Goal: Information Seeking & Learning: Learn about a topic

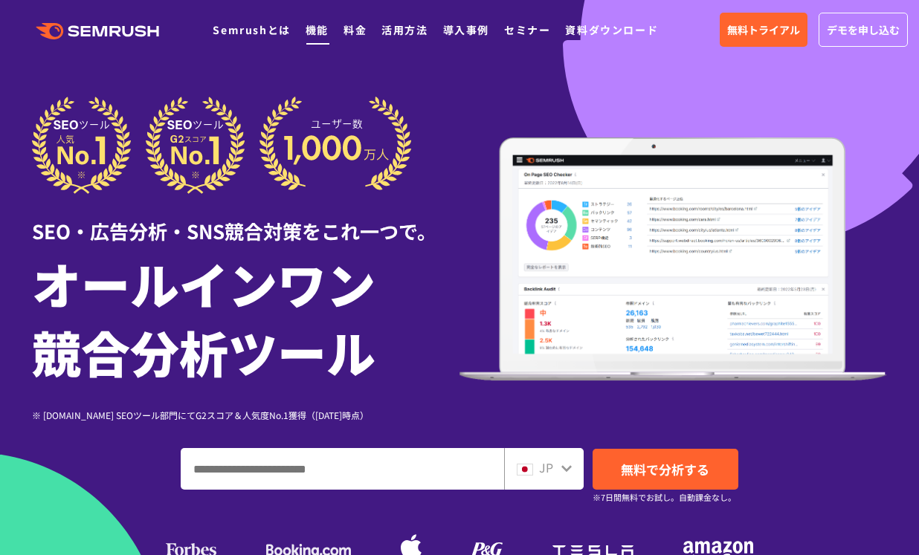
click at [316, 27] on link "機能" at bounding box center [316, 29] width 23 height 15
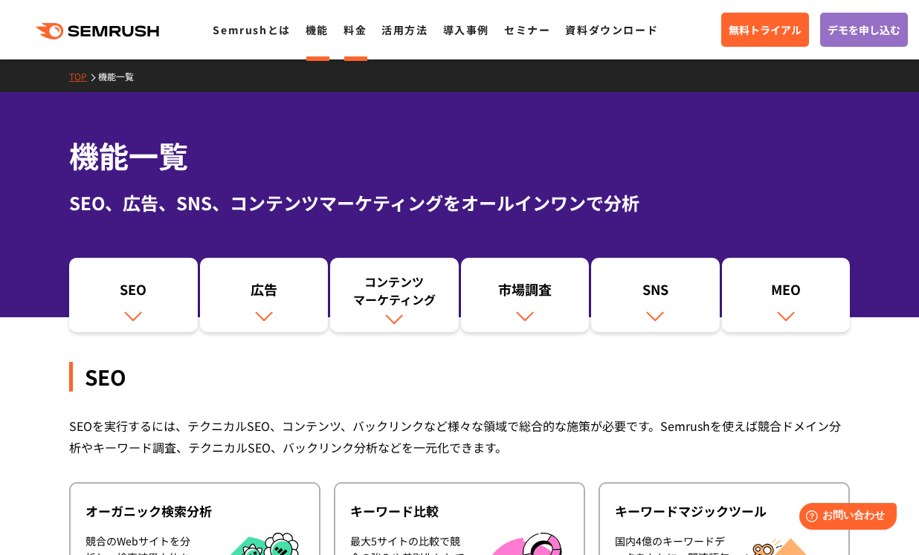
click at [350, 33] on link "料金" at bounding box center [354, 29] width 23 height 15
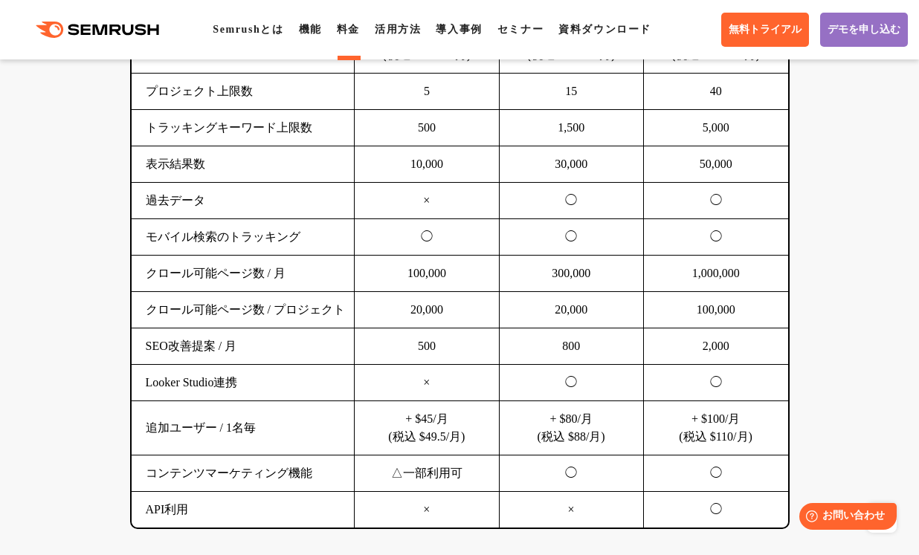
scroll to position [1115, 0]
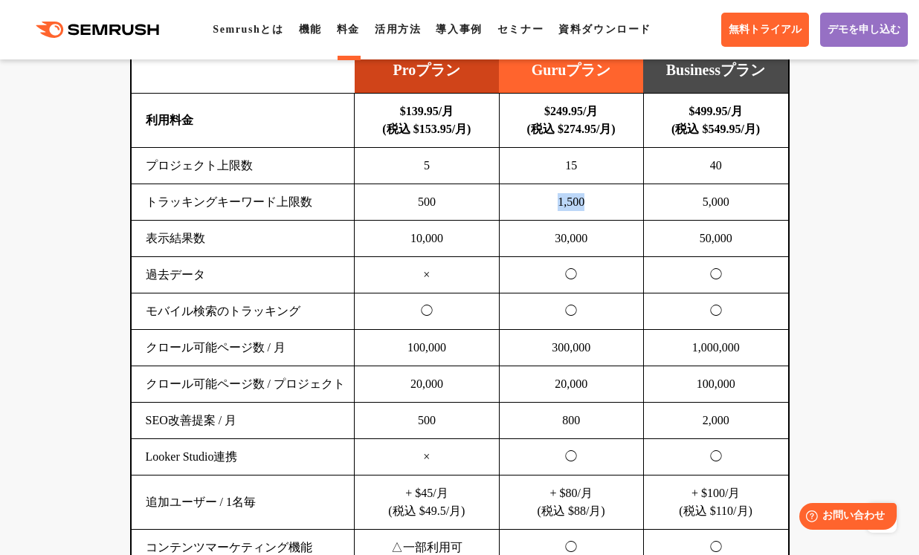
drag, startPoint x: 546, startPoint y: 159, endPoint x: 592, endPoint y: 157, distance: 45.4
click at [592, 184] on td "1,500" at bounding box center [571, 202] width 144 height 36
click at [572, 221] on td "30,000" at bounding box center [571, 239] width 144 height 36
drag, startPoint x: 555, startPoint y: 201, endPoint x: 589, endPoint y: 195, distance: 33.8
click at [589, 221] on td "30,000" at bounding box center [571, 239] width 144 height 36
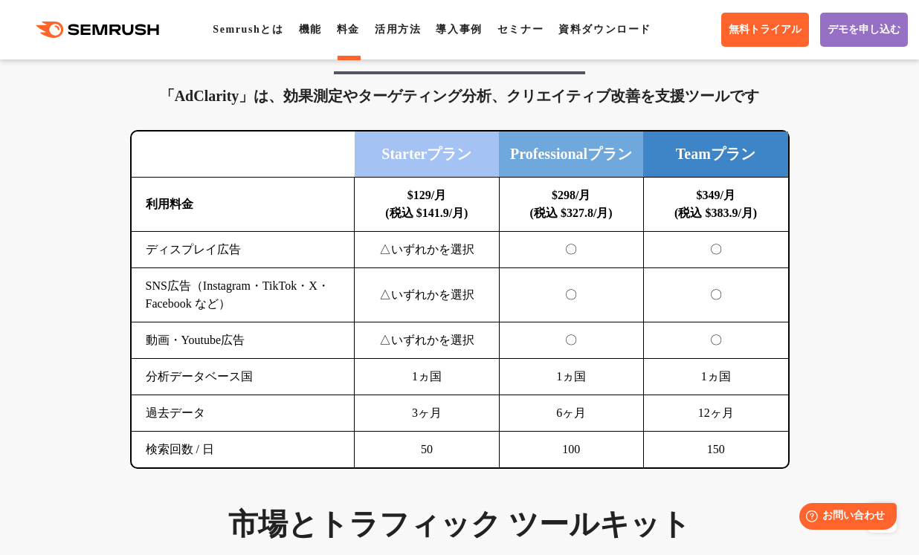
scroll to position [2155, 0]
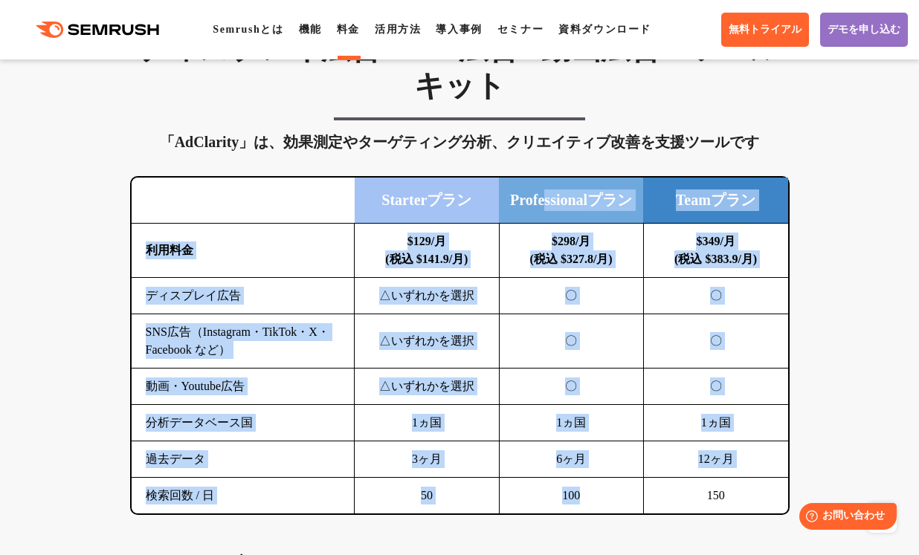
drag, startPoint x: 617, startPoint y: 480, endPoint x: 551, endPoint y: 148, distance: 338.6
click at [551, 178] on table "Starterプラン Professionalプラン Teamプラン 利用料金 $129/月 (税込 $141.9/月) $298/月 (税込 $327.8/…" at bounding box center [460, 346] width 656 height 336
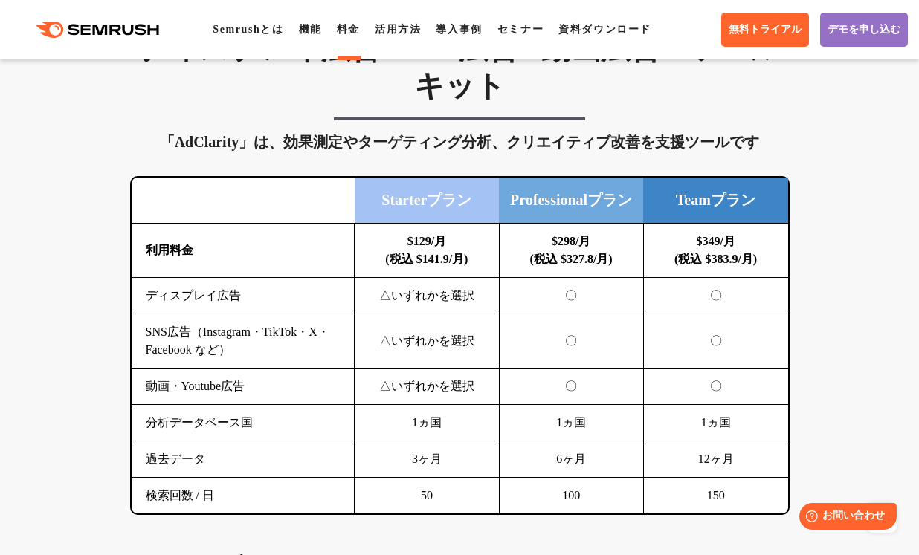
click at [900, 243] on div "SEO分析 ツールキット キーワード調査やコンテンツ最適化、サイト診断、競合分析、成果の可視化までを一括支援するツールです 横にスワイプしてください Proプ…" at bounding box center [459, 562] width 919 height 3464
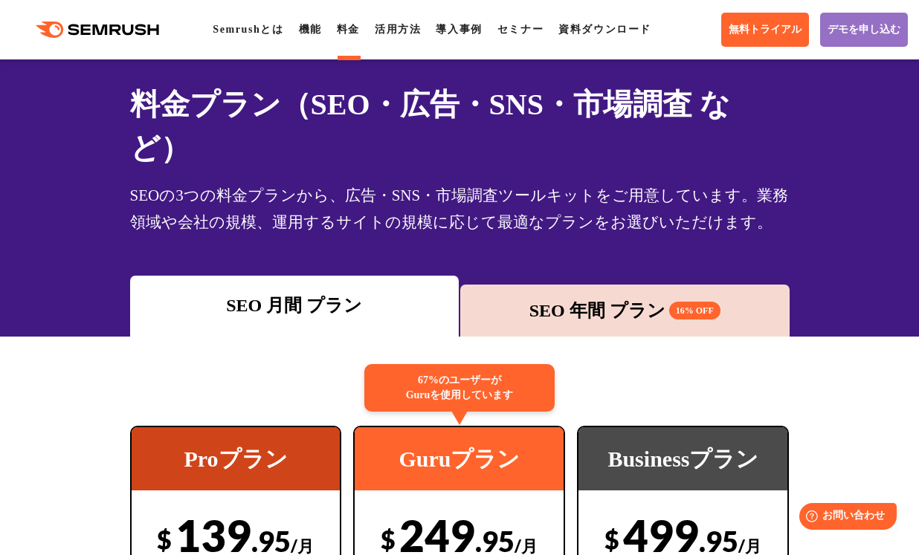
scroll to position [0, 0]
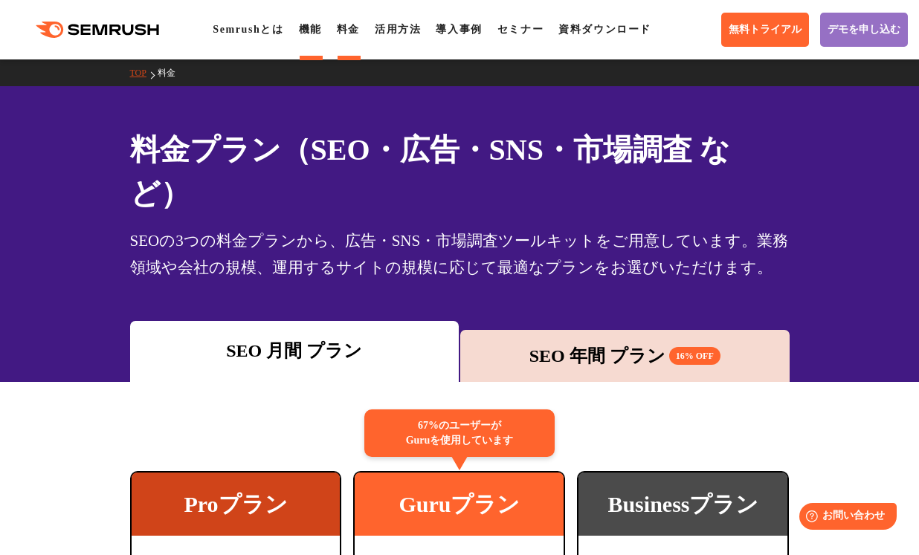
click at [321, 29] on link "機能" at bounding box center [310, 29] width 23 height 11
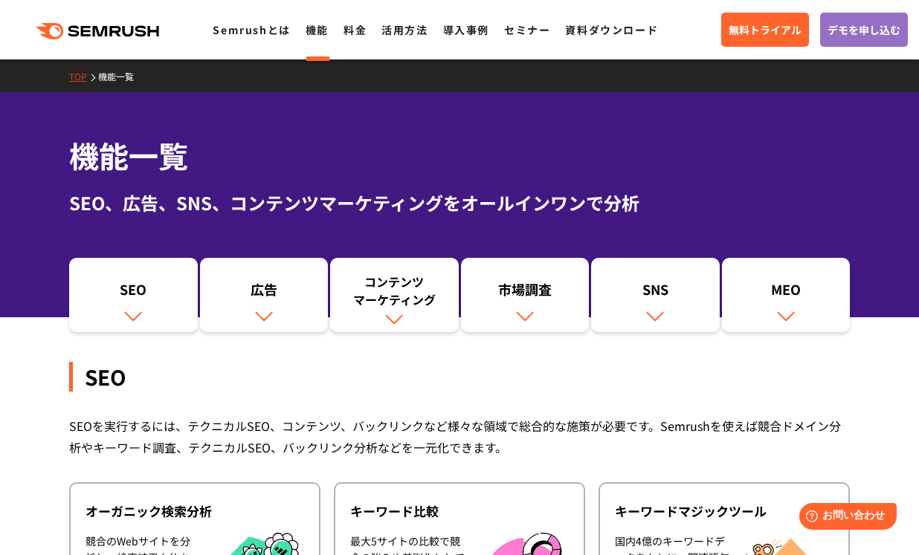
drag, startPoint x: 768, startPoint y: 184, endPoint x: 760, endPoint y: 160, distance: 25.6
click at [768, 184] on div "機能一覧 SEO、広告、SNS、コンテンツマーケティングをオールインワンで分析" at bounding box center [459, 175] width 780 height 82
drag, startPoint x: 351, startPoint y: 28, endPoint x: 359, endPoint y: 48, distance: 21.7
click at [351, 28] on link "料金" at bounding box center [354, 29] width 23 height 15
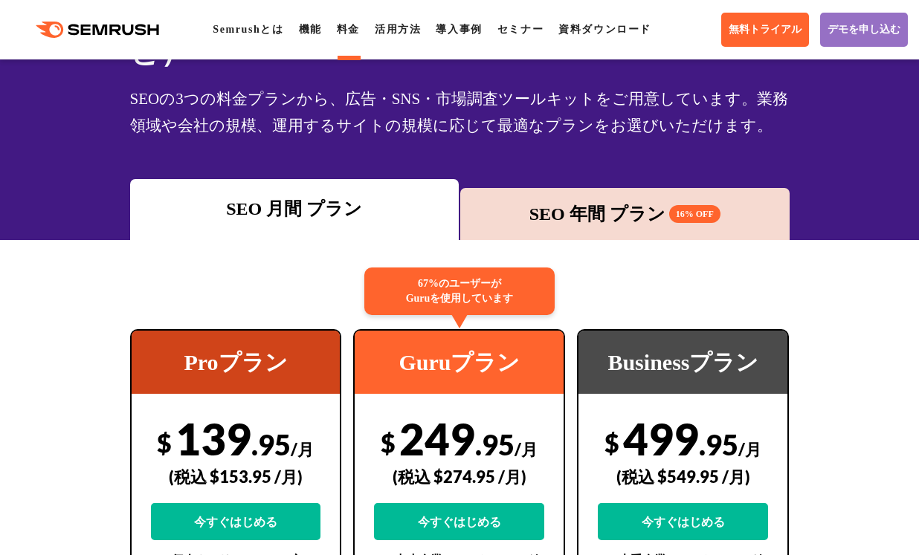
scroll to position [149, 0]
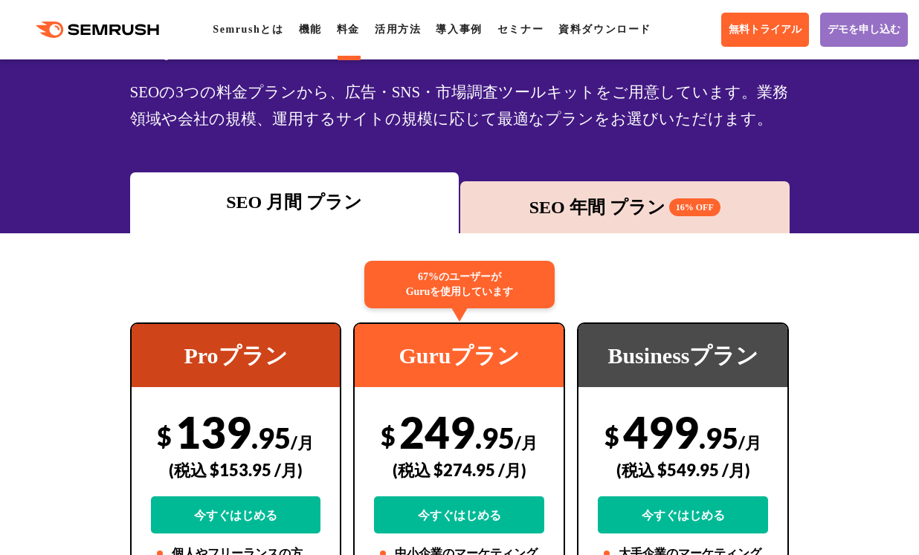
click at [634, 194] on div "SEO 年間 プラン 16% OFF" at bounding box center [624, 207] width 314 height 27
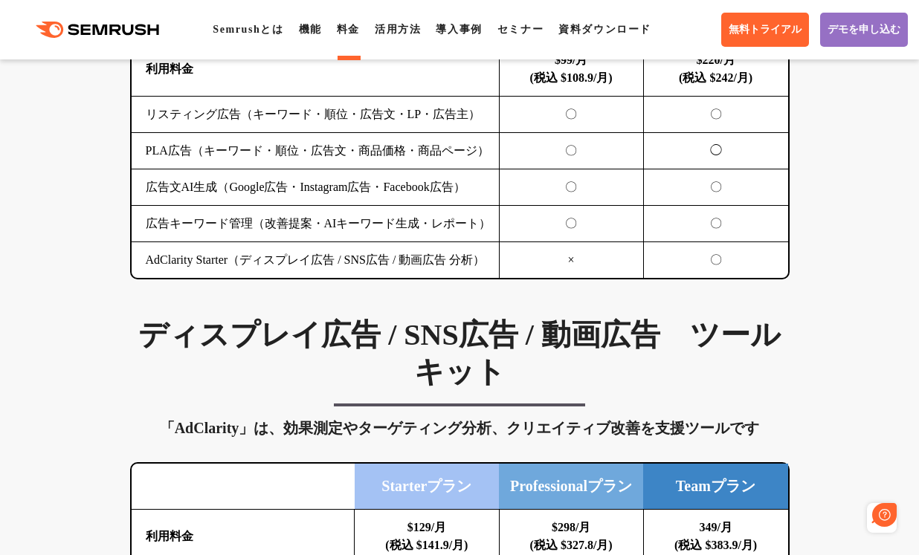
scroll to position [0, 0]
